Goal: Task Accomplishment & Management: Manage account settings

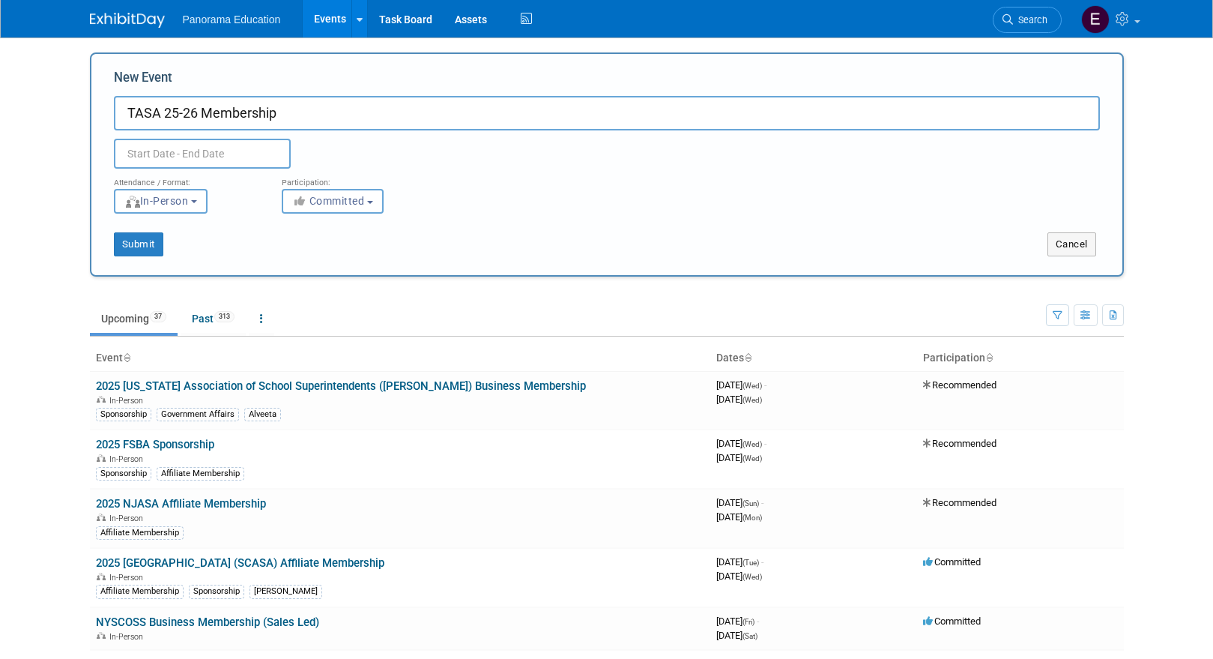
type input "TASA 25-26 Membership"
click at [160, 152] on input "text" at bounding box center [202, 154] width 177 height 30
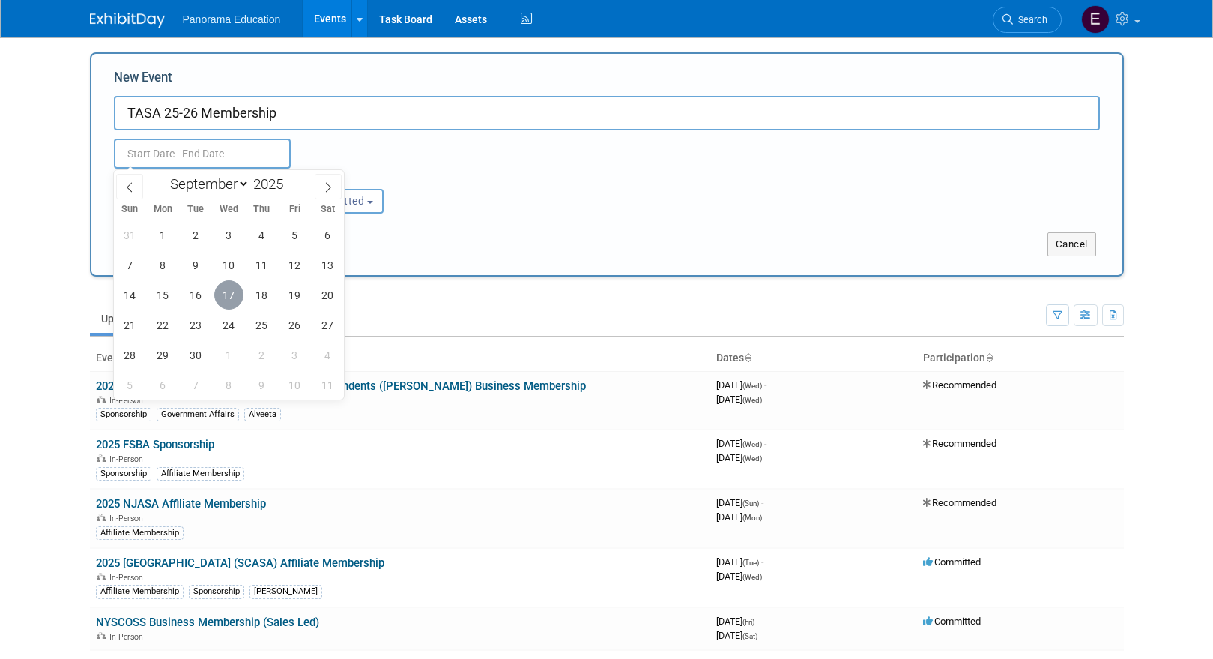
click at [235, 294] on span "17" at bounding box center [228, 294] width 29 height 29
type input "[DATE] to [DATE]"
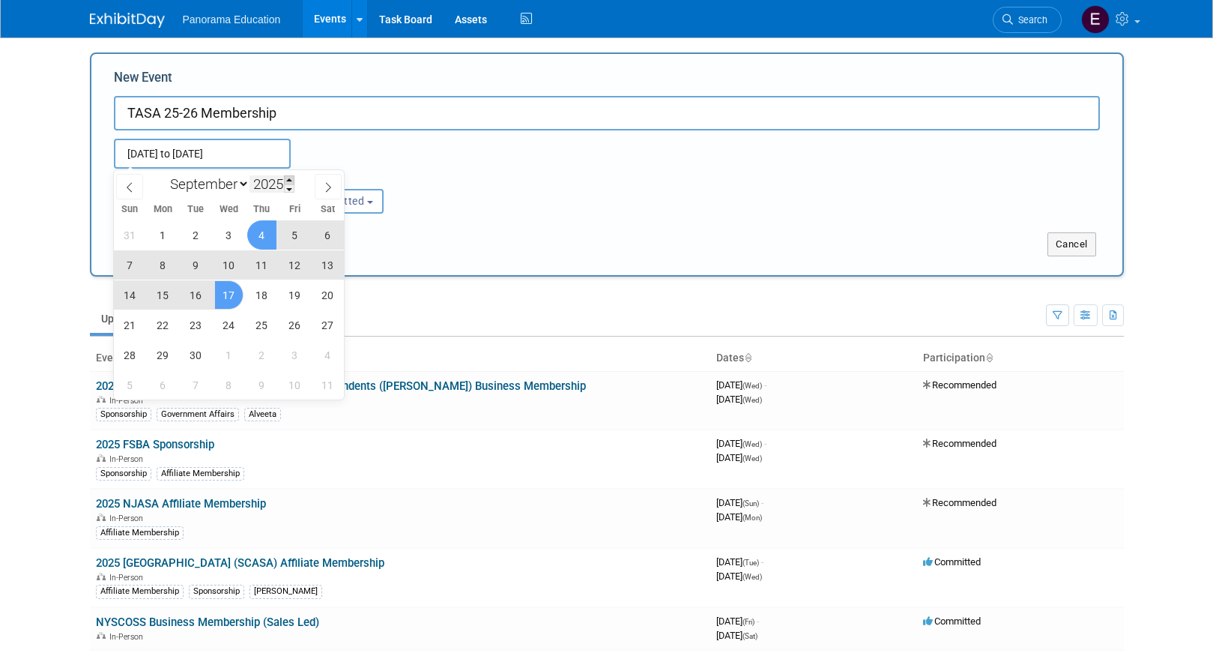
click at [294, 180] on span at bounding box center [289, 179] width 10 height 9
type input "2026"
click at [254, 302] on span "17" at bounding box center [261, 294] width 29 height 29
type input "[DATE] to [DATE]"
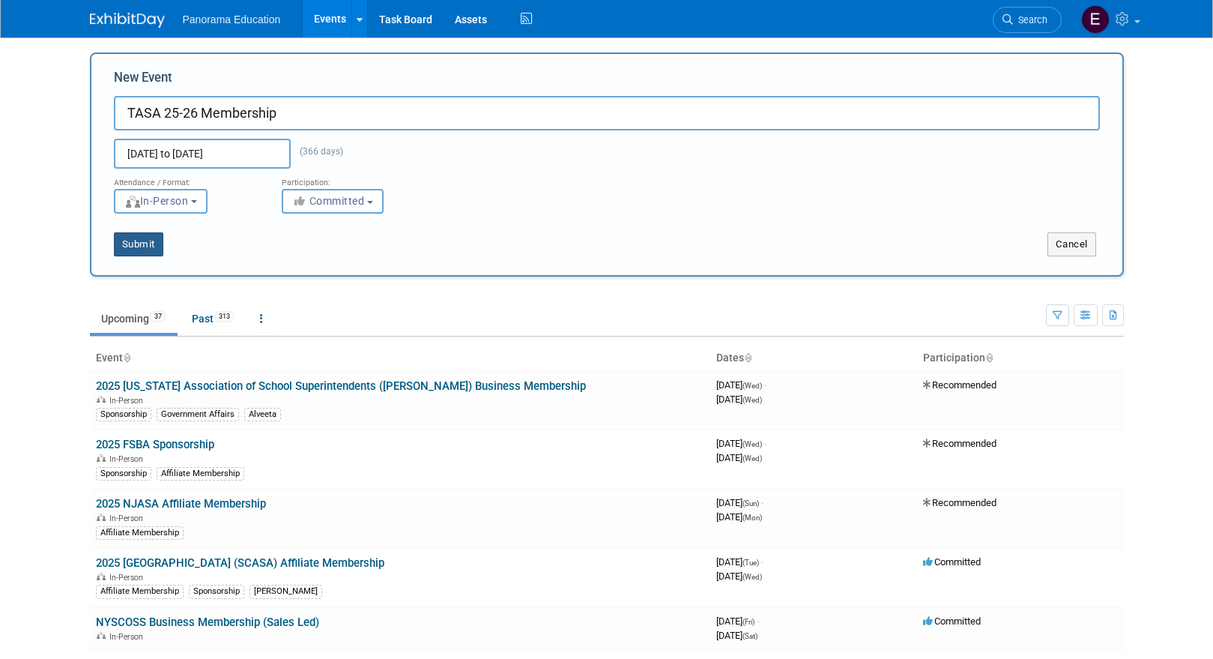
click at [143, 249] on button "Submit" at bounding box center [138, 244] width 49 height 24
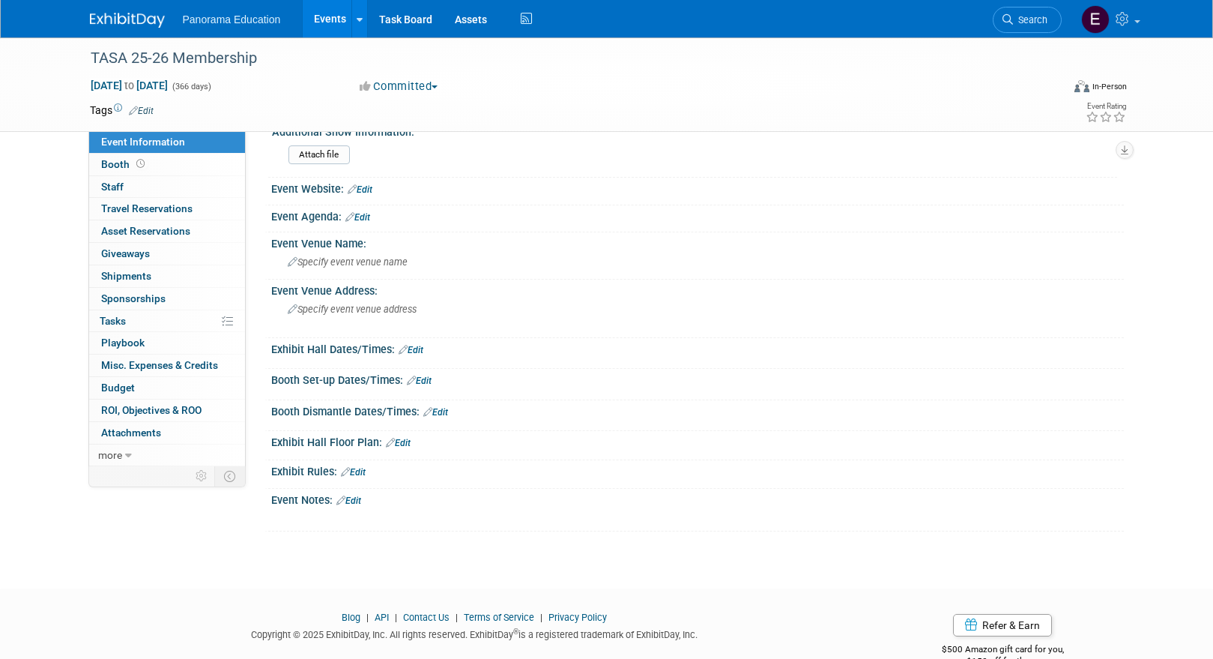
scroll to position [483, 0]
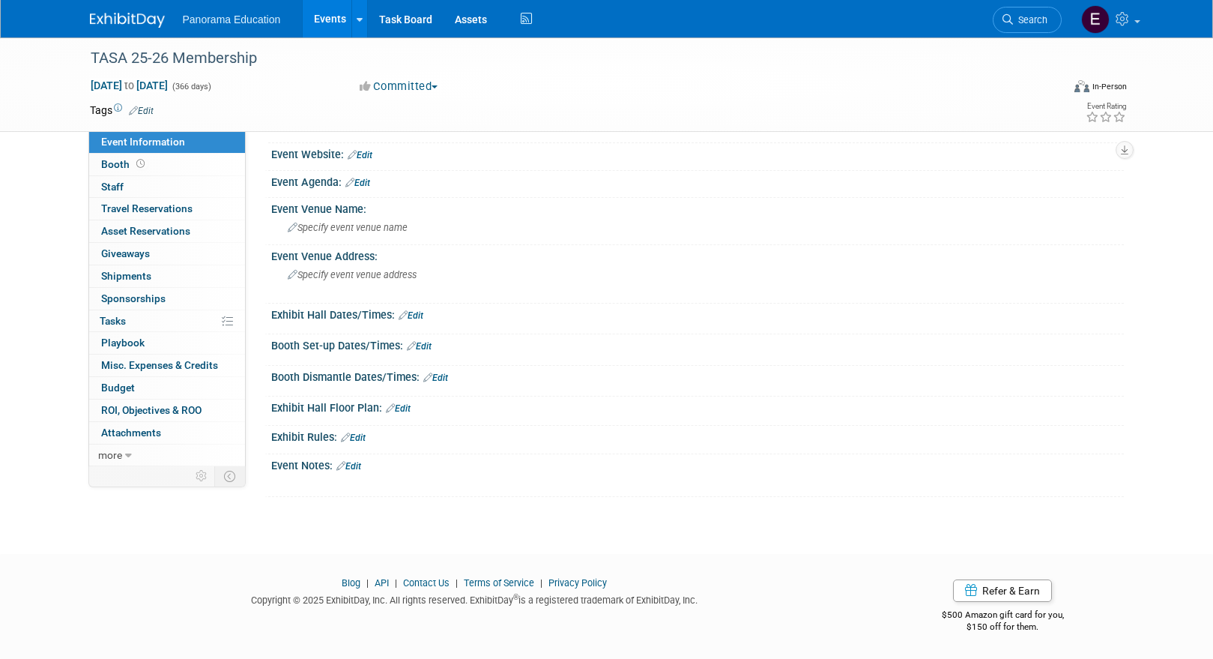
click at [354, 468] on link "Edit" at bounding box center [348, 466] width 25 height 10
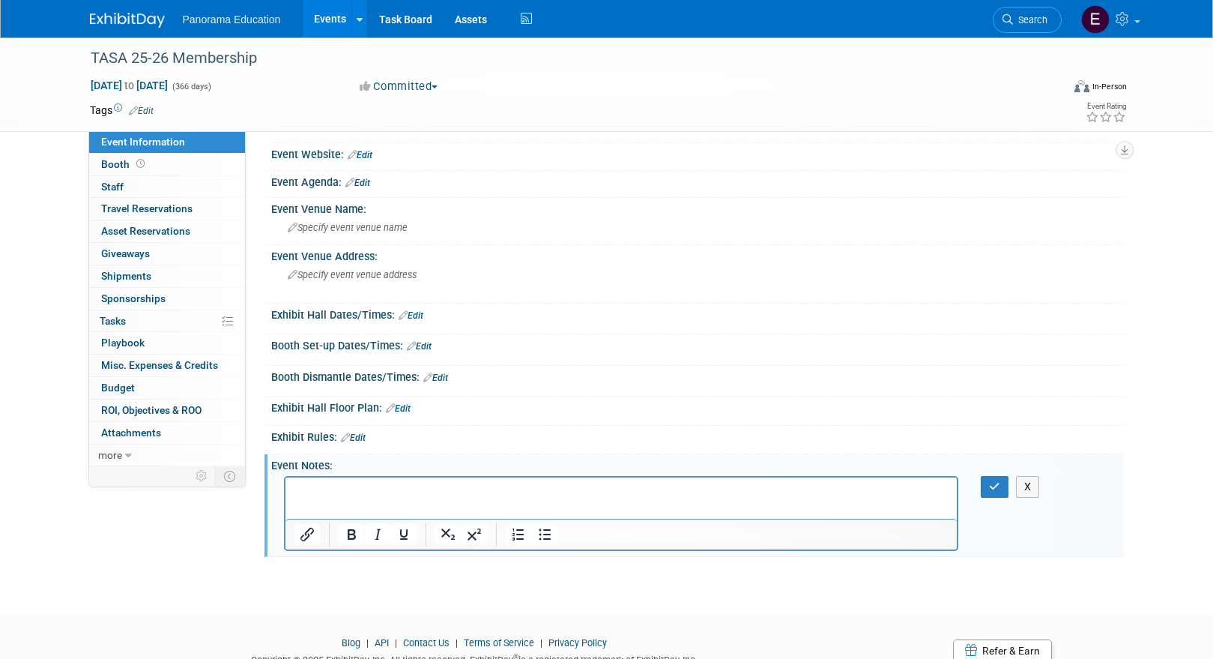
scroll to position [504, 0]
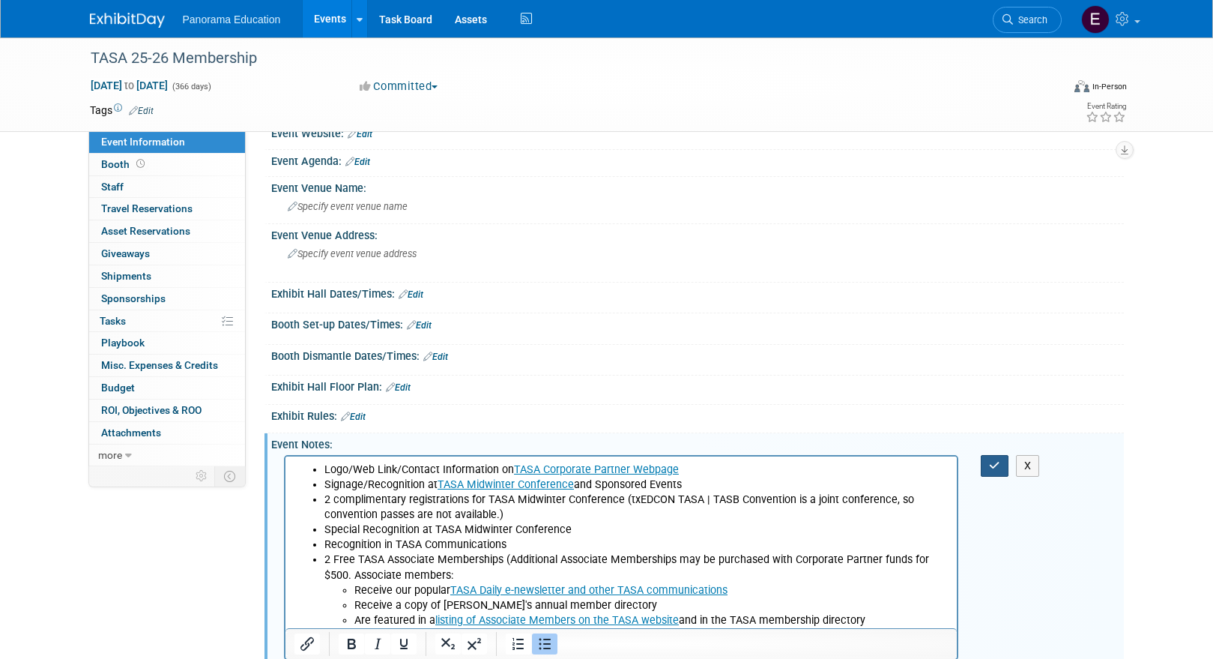
click at [1004, 465] on button "button" at bounding box center [995, 466] width 28 height 22
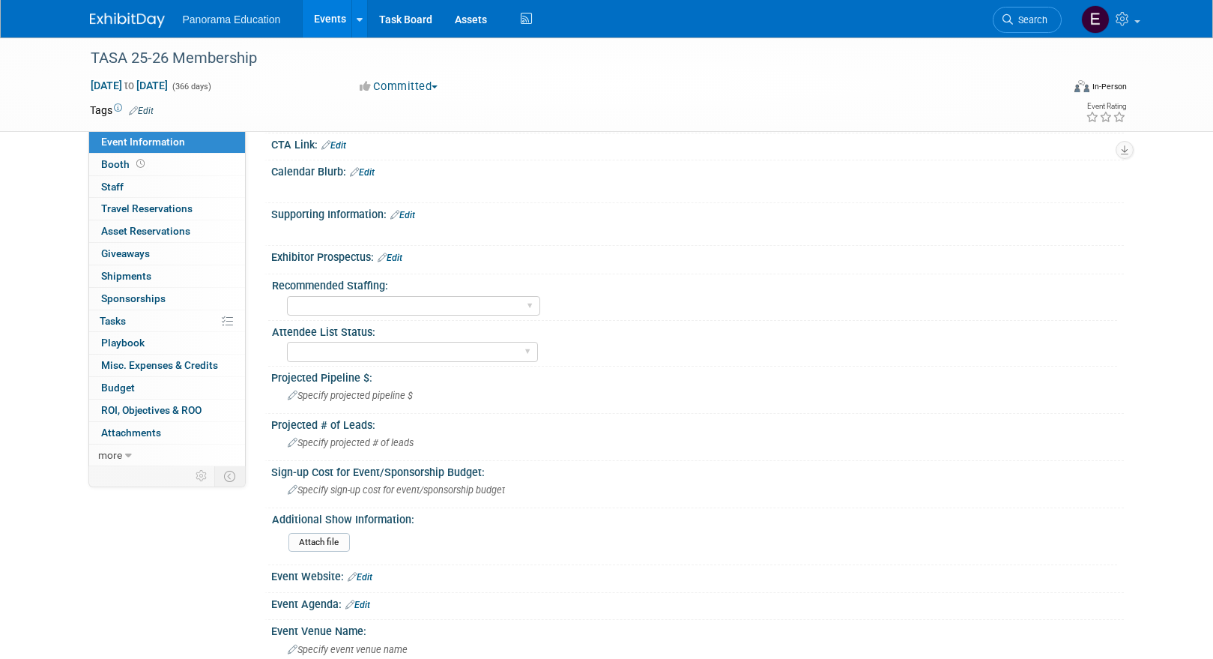
scroll to position [0, 0]
